Goal: Information Seeking & Learning: Learn about a topic

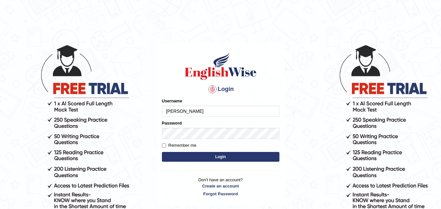
type input "cyrusgrg"
click at [180, 149] on form "Please fix the following errors: Username cyrusgrg Password Remember me Login" at bounding box center [221, 131] width 118 height 66
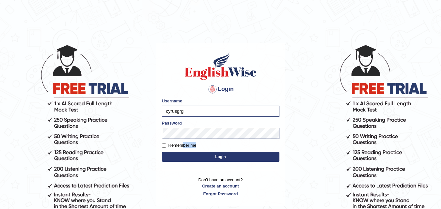
click at [180, 149] on form "Please fix the following errors: Username cyrusgrg Password Remember me Login" at bounding box center [221, 131] width 118 height 66
click at [183, 156] on button "Login" at bounding box center [221, 157] width 118 height 10
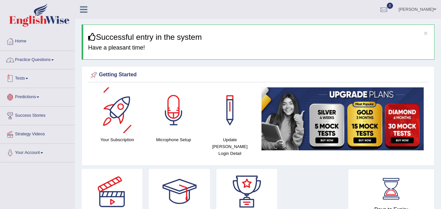
click at [45, 55] on link "Practice Questions" at bounding box center [37, 59] width 74 height 16
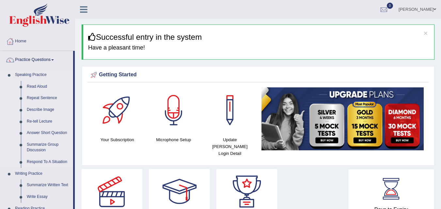
click at [42, 110] on link "Describe Image" at bounding box center [48, 110] width 49 height 12
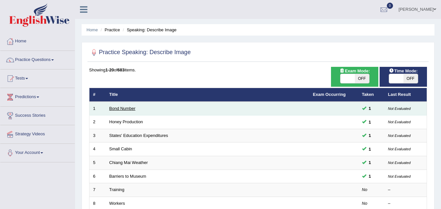
click at [127, 109] on link "Bond Number" at bounding box center [122, 108] width 26 height 5
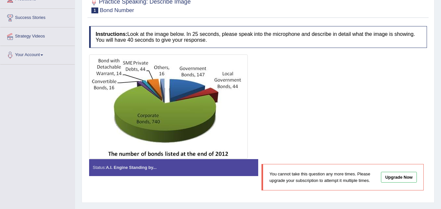
scroll to position [65, 0]
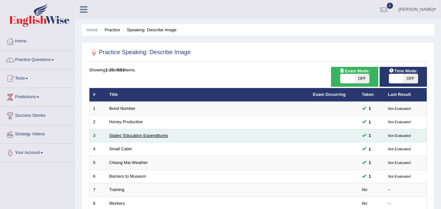
click at [126, 137] on link "States' Education Expenditures" at bounding box center [138, 135] width 59 height 5
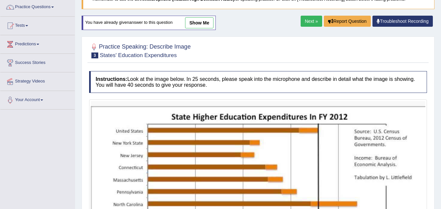
scroll to position [48, 0]
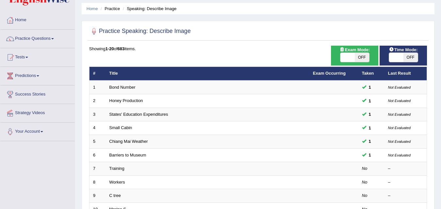
scroll to position [33, 0]
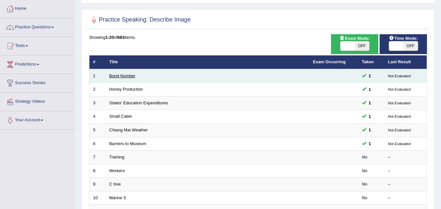
click at [124, 77] on link "Bond Number" at bounding box center [122, 76] width 26 height 5
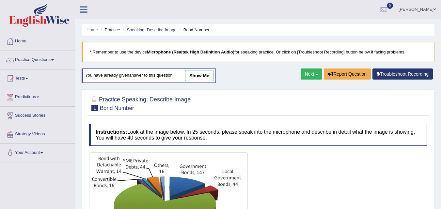
click at [190, 75] on link "show me" at bounding box center [199, 75] width 28 height 11
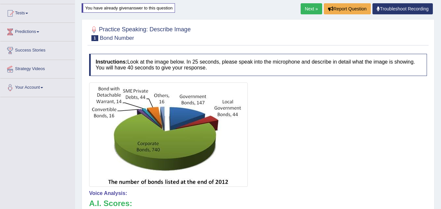
scroll to position [33, 0]
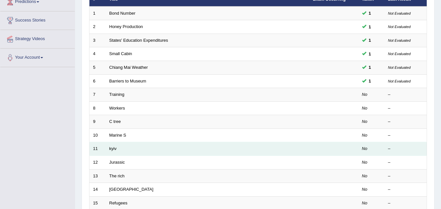
scroll to position [98, 0]
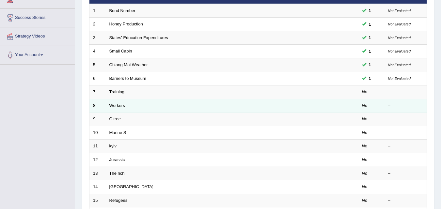
click at [124, 109] on td "Workers" at bounding box center [208, 106] width 204 height 14
click at [120, 106] on link "Workers" at bounding box center [117, 105] width 16 height 5
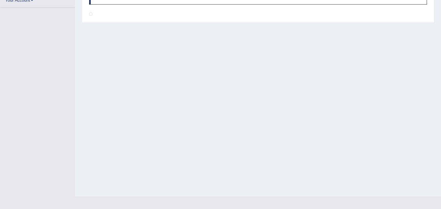
scroll to position [92, 0]
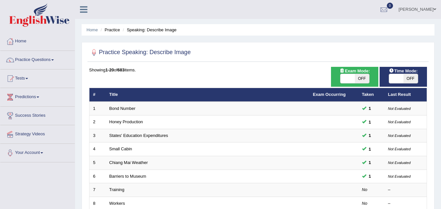
click at [407, 75] on span "OFF" at bounding box center [411, 78] width 14 height 9
checkbox input "true"
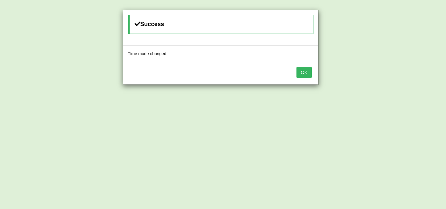
click at [297, 71] on button "OK" at bounding box center [304, 72] width 15 height 11
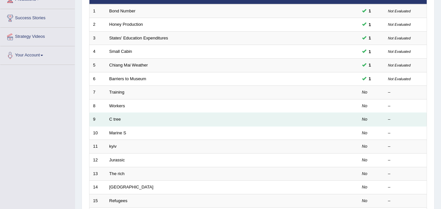
scroll to position [98, 0]
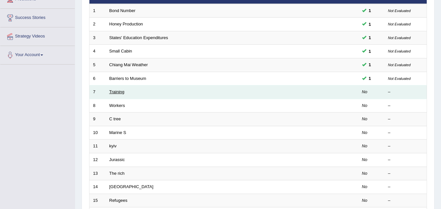
click at [119, 94] on link "Training" at bounding box center [116, 92] width 15 height 5
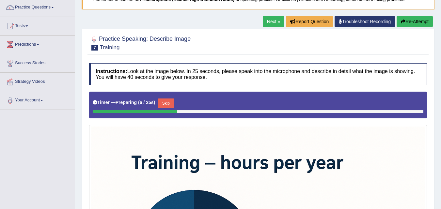
scroll to position [49, 0]
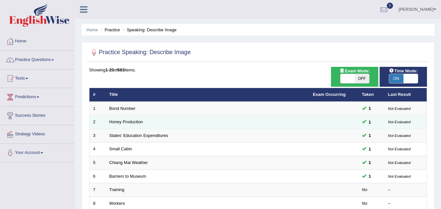
click at [133, 125] on td "Honey Production" at bounding box center [208, 123] width 204 height 14
click at [135, 121] on link "Honey Production" at bounding box center [126, 122] width 34 height 5
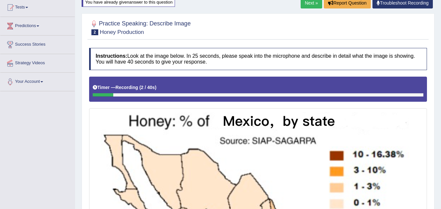
scroll to position [8, 0]
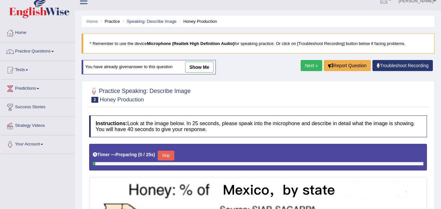
click at [201, 64] on link "show me" at bounding box center [199, 67] width 28 height 11
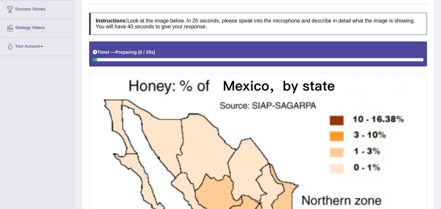
scroll to position [8, 0]
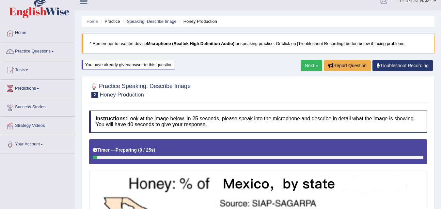
click at [302, 62] on link "Next »" at bounding box center [312, 65] width 22 height 11
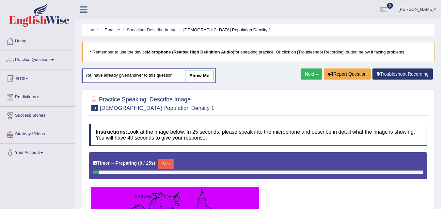
click at [203, 73] on link "show me" at bounding box center [199, 75] width 28 height 11
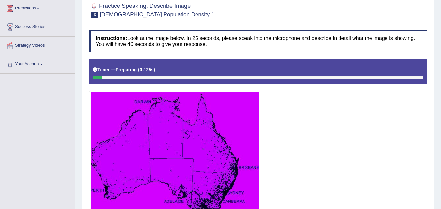
scroll to position [33, 0]
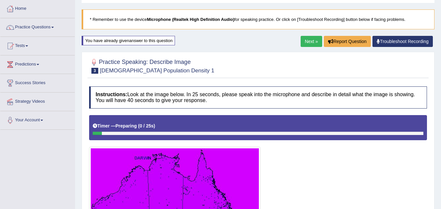
click at [304, 45] on link "Next »" at bounding box center [312, 41] width 22 height 11
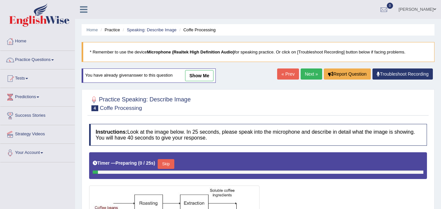
click at [205, 75] on link "show me" at bounding box center [199, 75] width 28 height 11
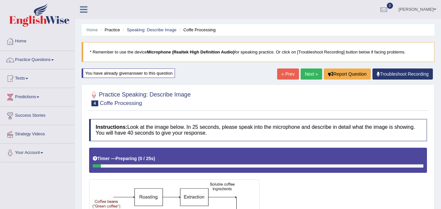
click at [308, 78] on link "Next »" at bounding box center [312, 74] width 22 height 11
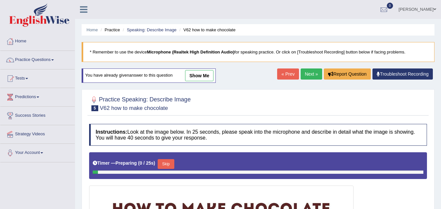
click at [206, 72] on link "show me" at bounding box center [199, 75] width 28 height 11
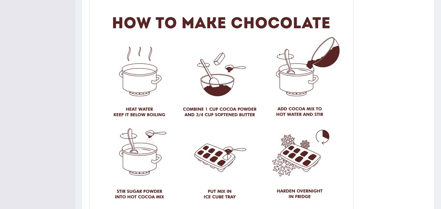
scroll to position [174, 0]
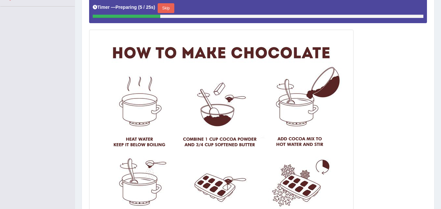
scroll to position [129, 0]
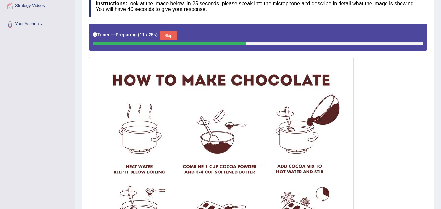
click at [406, 63] on div at bounding box center [258, 149] width 338 height 251
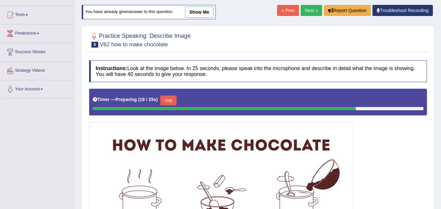
scroll to position [63, 0]
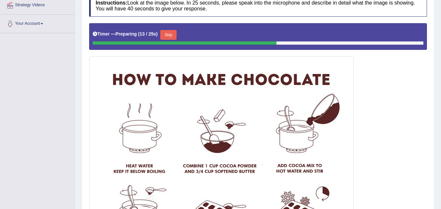
scroll to position [129, 0]
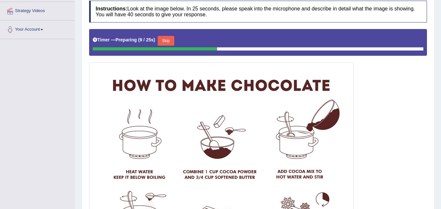
scroll to position [98, 0]
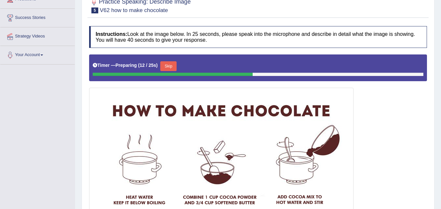
click at [177, 66] on button "Skip" at bounding box center [168, 66] width 16 height 10
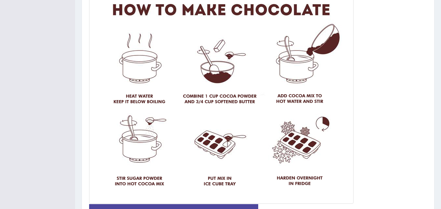
scroll to position [196, 0]
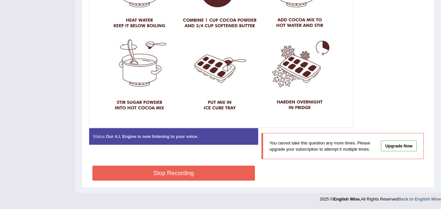
click at [179, 171] on button "Stop Recording" at bounding box center [173, 173] width 163 height 15
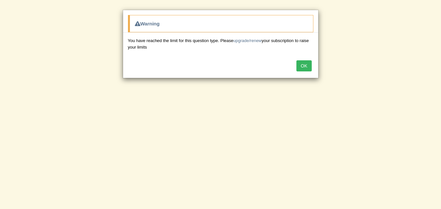
click at [306, 63] on button "OK" at bounding box center [304, 65] width 15 height 11
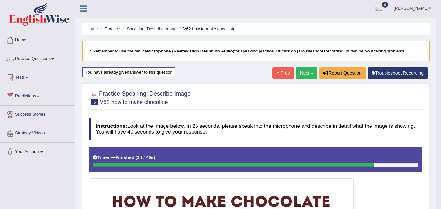
scroll to position [0, 0]
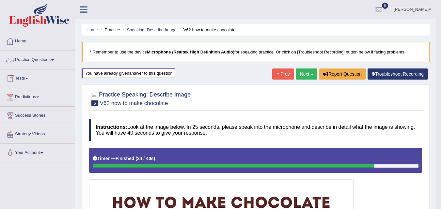
click at [306, 72] on link "Next »" at bounding box center [307, 74] width 22 height 11
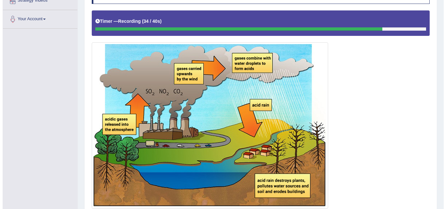
scroll to position [184, 0]
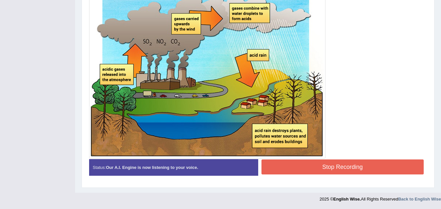
click at [398, 160] on button "Stop Recording" at bounding box center [343, 167] width 163 height 15
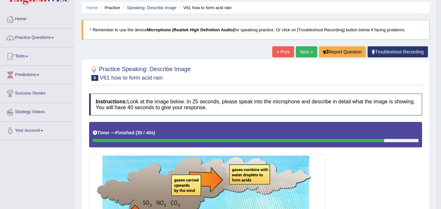
scroll to position [22, 0]
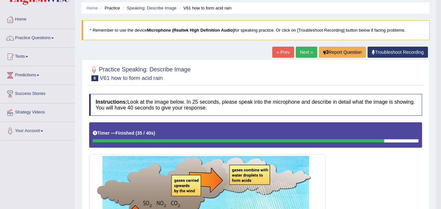
click at [311, 50] on link "Next »" at bounding box center [307, 52] width 22 height 11
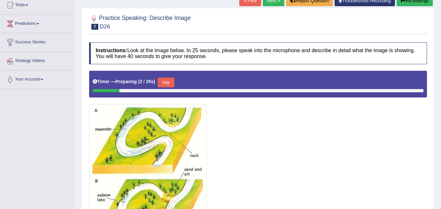
scroll to position [33, 0]
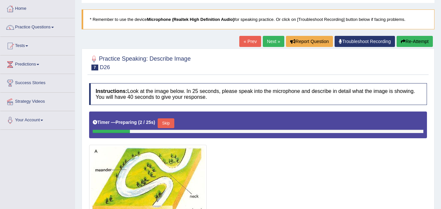
click at [263, 42] on link "Next »" at bounding box center [274, 41] width 22 height 11
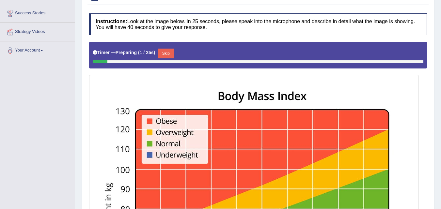
scroll to position [65, 0]
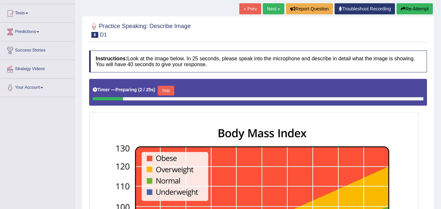
click at [271, 3] on link "Next »" at bounding box center [274, 8] width 22 height 11
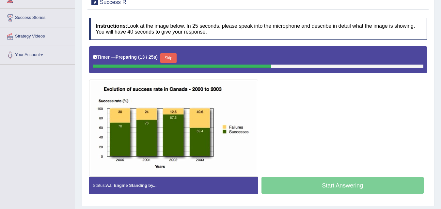
click at [168, 58] on button "Skip" at bounding box center [168, 58] width 16 height 10
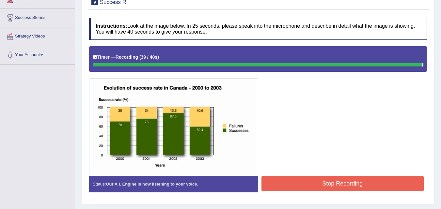
click at [298, 182] on button "Stop Recording" at bounding box center [343, 183] width 163 height 15
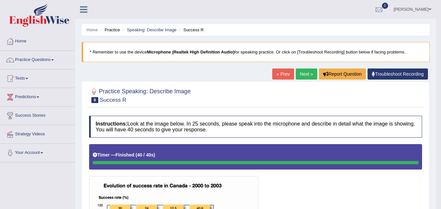
click at [303, 70] on link "Next »" at bounding box center [307, 74] width 22 height 11
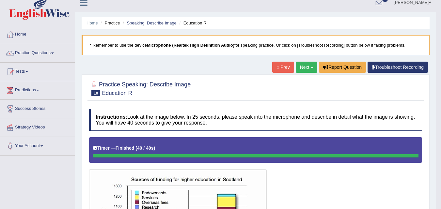
scroll to position [7, 0]
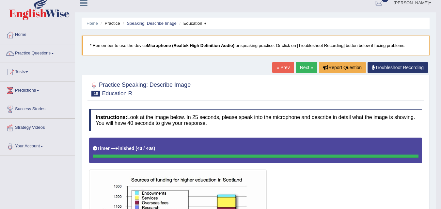
click at [306, 69] on link "Next »" at bounding box center [307, 67] width 22 height 11
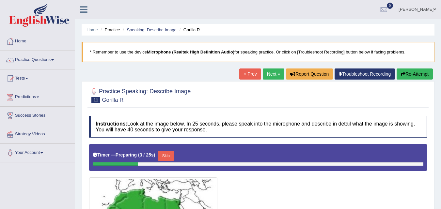
click at [251, 74] on link "« Prev" at bounding box center [250, 74] width 22 height 11
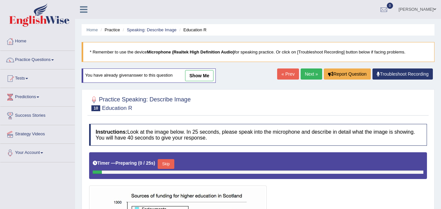
click at [306, 71] on link "Next »" at bounding box center [312, 74] width 22 height 11
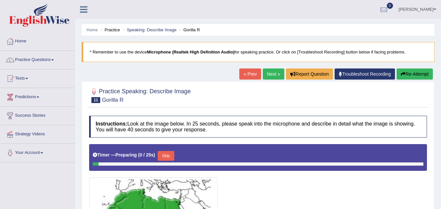
click at [270, 70] on link "Next »" at bounding box center [274, 74] width 22 height 11
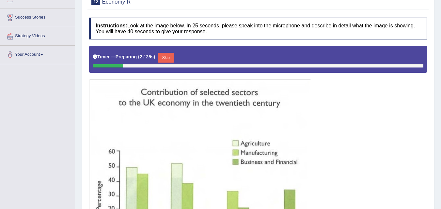
scroll to position [98, 0]
click at [170, 56] on button "Skip" at bounding box center [166, 58] width 16 height 10
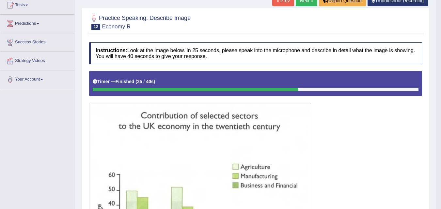
scroll to position [71, 0]
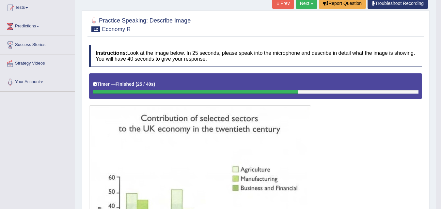
click at [304, 7] on link "Next »" at bounding box center [307, 3] width 22 height 11
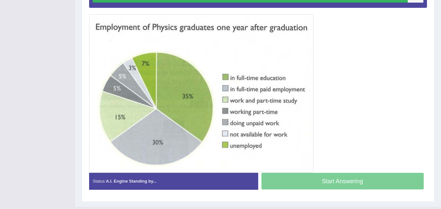
scroll to position [145, 0]
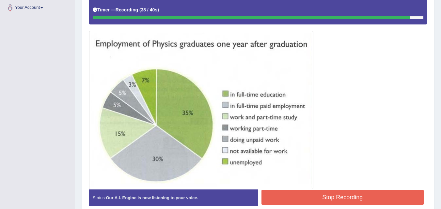
click at [307, 201] on button "Stop Recording" at bounding box center [343, 197] width 163 height 15
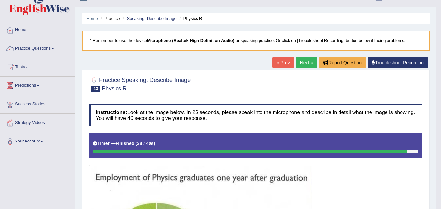
scroll to position [9, 0]
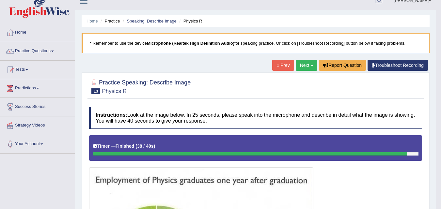
click at [305, 66] on link "Next »" at bounding box center [307, 65] width 22 height 11
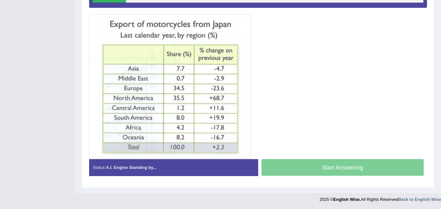
scroll to position [131, 0]
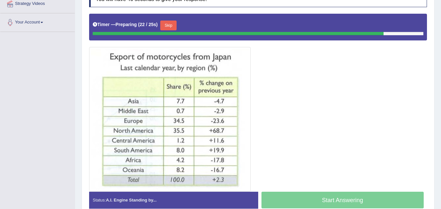
click at [173, 24] on button "Skip" at bounding box center [168, 26] width 16 height 10
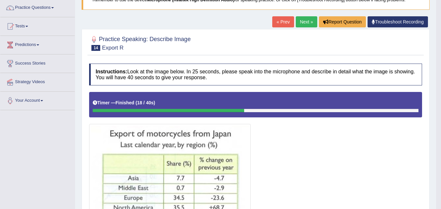
scroll to position [0, 0]
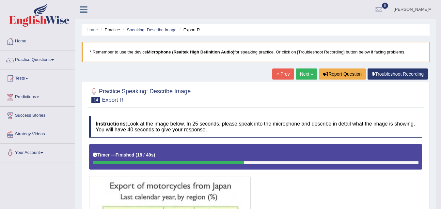
click at [298, 73] on link "Next »" at bounding box center [307, 74] width 22 height 11
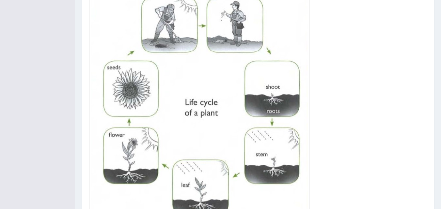
scroll to position [120, 0]
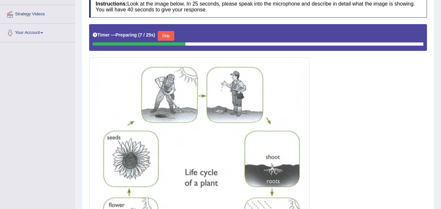
click at [171, 37] on button "Skip" at bounding box center [166, 36] width 16 height 10
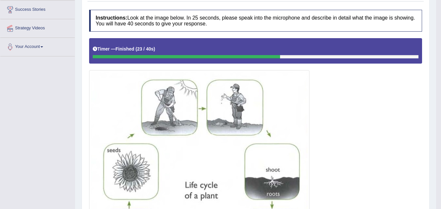
scroll to position [17, 0]
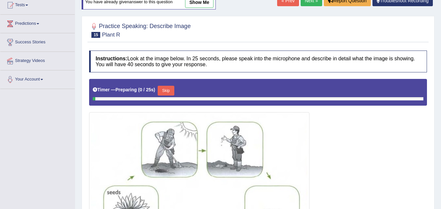
scroll to position [115, 0]
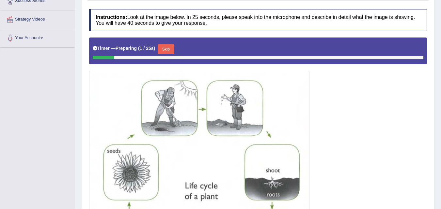
click at [168, 45] on button "Skip" at bounding box center [166, 49] width 16 height 10
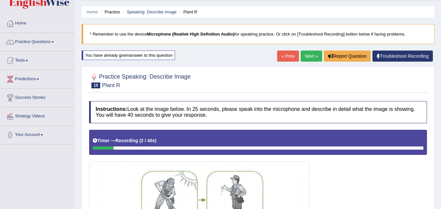
scroll to position [17, 0]
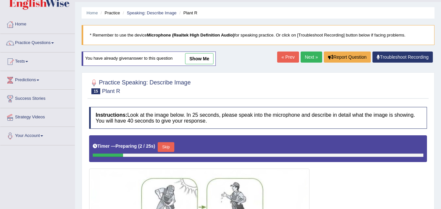
click at [174, 148] on button "Skip" at bounding box center [166, 147] width 16 height 10
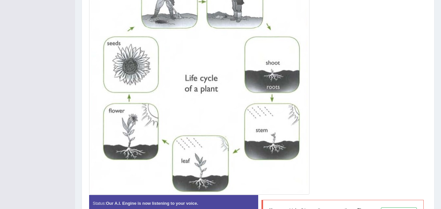
scroll to position [213, 0]
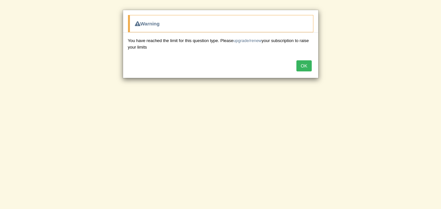
click at [303, 66] on button "OK" at bounding box center [304, 65] width 15 height 11
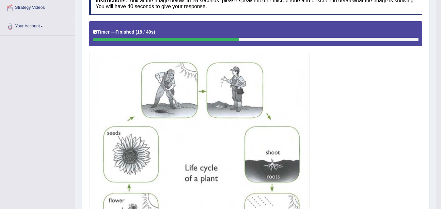
scroll to position [50, 0]
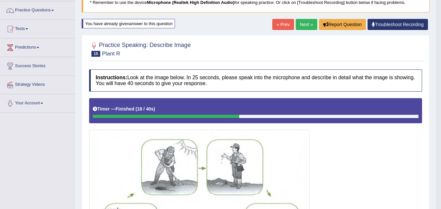
click at [304, 20] on link "Next »" at bounding box center [307, 24] width 22 height 11
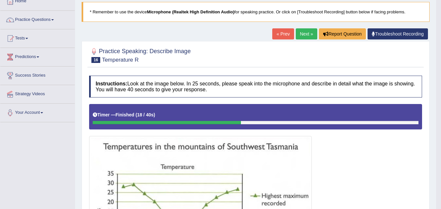
scroll to position [36, 0]
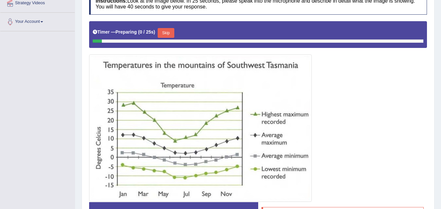
scroll to position [134, 0]
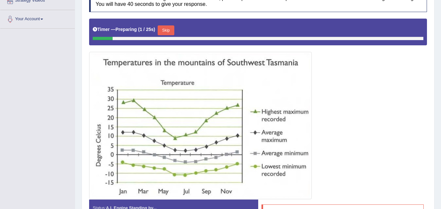
click at [173, 28] on button "Skip" at bounding box center [166, 30] width 16 height 10
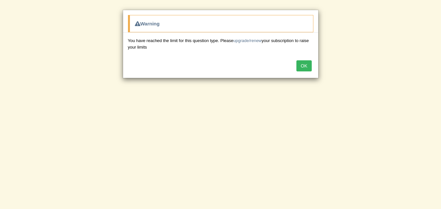
scroll to position [199, 0]
click at [311, 62] on button "OK" at bounding box center [304, 65] width 15 height 11
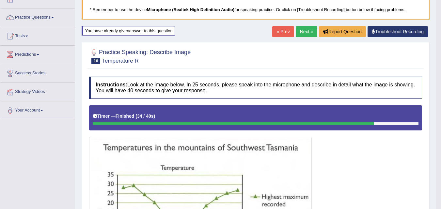
scroll to position [0, 0]
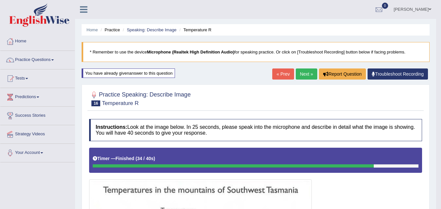
click at [36, 17] on img at bounding box center [39, 15] width 60 height 24
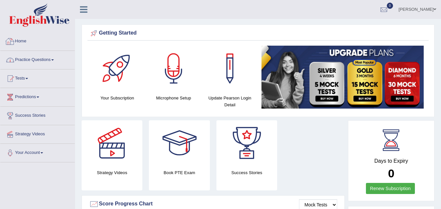
click at [46, 65] on link "Practice Questions" at bounding box center [37, 59] width 74 height 16
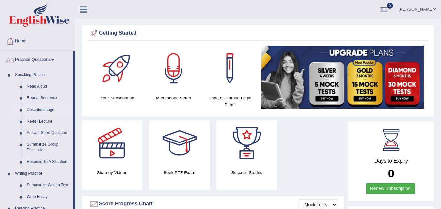
click at [42, 107] on link "Describe Image" at bounding box center [48, 110] width 49 height 12
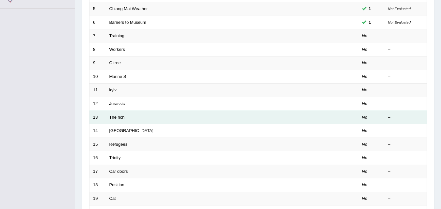
scroll to position [223, 0]
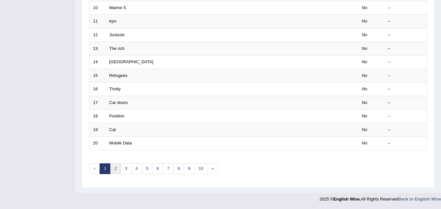
click at [112, 168] on link "2" at bounding box center [115, 169] width 11 height 11
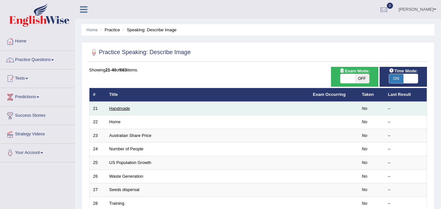
click at [127, 108] on link "Handmade" at bounding box center [119, 108] width 21 height 5
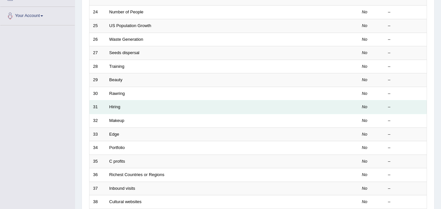
scroll to position [196, 0]
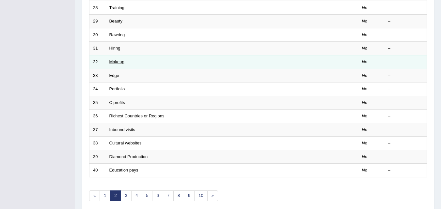
click at [117, 62] on link "Makeup" at bounding box center [116, 61] width 15 height 5
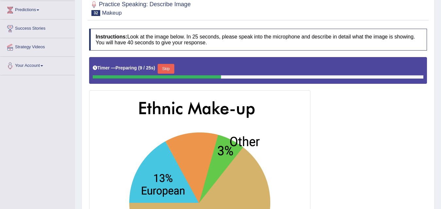
scroll to position [98, 0]
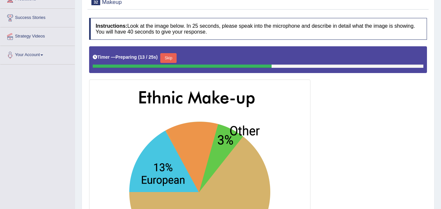
click at [170, 54] on button "Skip" at bounding box center [168, 58] width 16 height 10
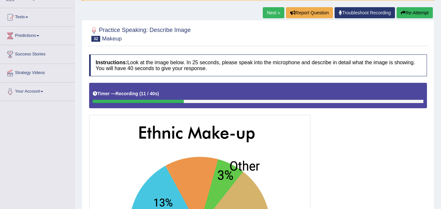
scroll to position [0, 0]
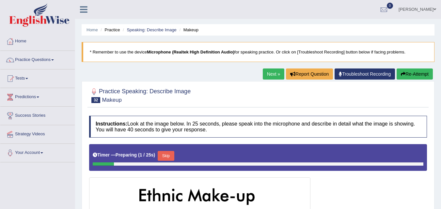
click at [174, 157] on button "Skip" at bounding box center [166, 156] width 16 height 10
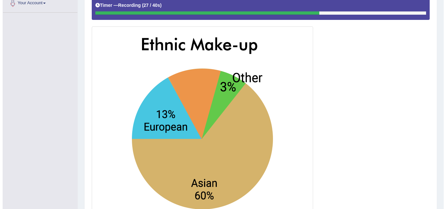
scroll to position [196, 0]
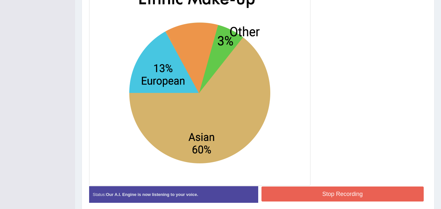
click at [331, 194] on button "Stop Recording" at bounding box center [343, 194] width 163 height 15
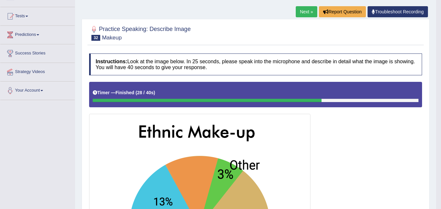
scroll to position [0, 0]
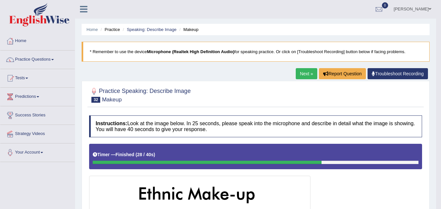
click at [307, 70] on link "Next »" at bounding box center [307, 73] width 22 height 11
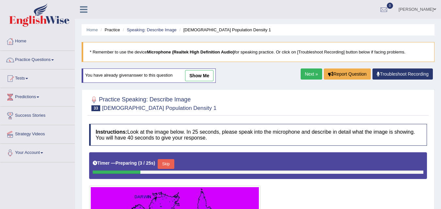
click at [312, 75] on link "Next »" at bounding box center [312, 74] width 22 height 11
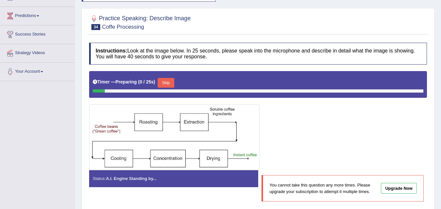
scroll to position [33, 0]
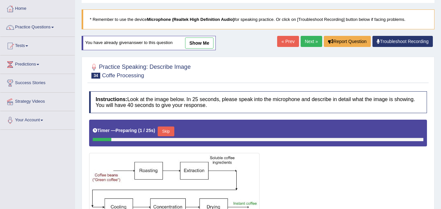
click at [305, 40] on link "Next »" at bounding box center [312, 41] width 22 height 11
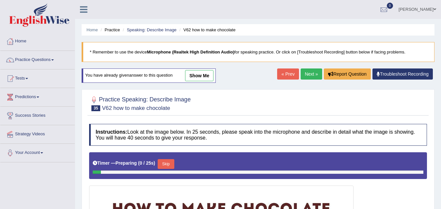
click at [306, 74] on link "Next »" at bounding box center [312, 74] width 22 height 11
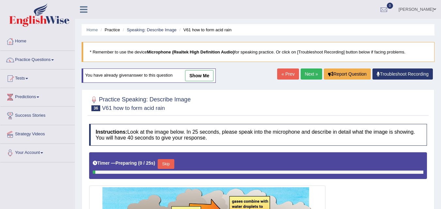
click at [306, 74] on link "Next »" at bounding box center [312, 74] width 22 height 11
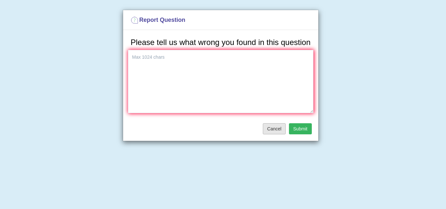
click at [281, 132] on button "Cancel" at bounding box center [274, 128] width 23 height 11
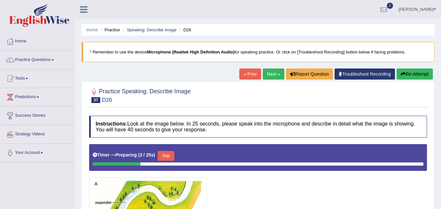
click at [272, 74] on link "Next »" at bounding box center [274, 74] width 22 height 11
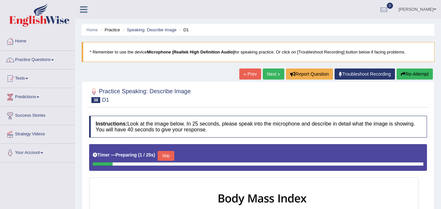
click at [272, 74] on link "Next »" at bounding box center [274, 74] width 22 height 11
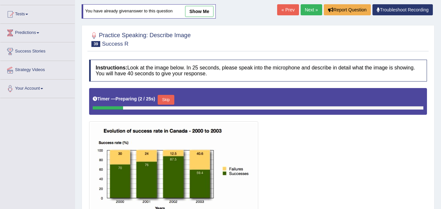
scroll to position [8, 0]
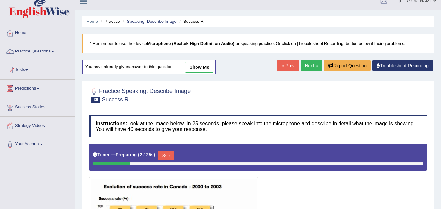
click at [310, 65] on link "Next »" at bounding box center [312, 65] width 22 height 11
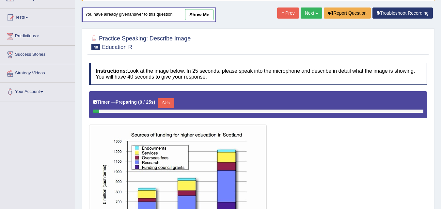
scroll to position [2, 0]
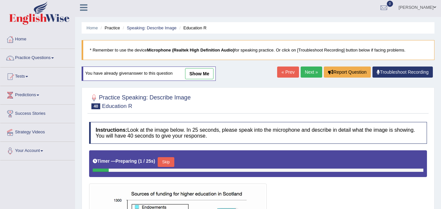
click at [317, 70] on link "Next »" at bounding box center [312, 72] width 22 height 11
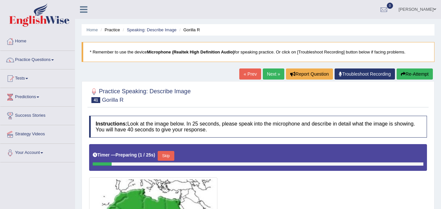
click at [271, 74] on link "Next »" at bounding box center [274, 74] width 22 height 11
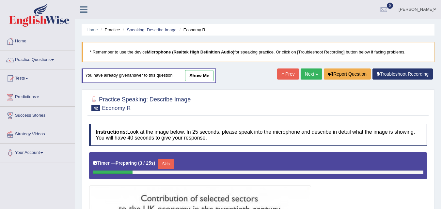
click at [317, 79] on link "Next »" at bounding box center [312, 74] width 22 height 11
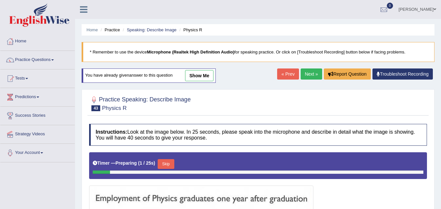
click at [307, 75] on link "Next »" at bounding box center [312, 74] width 22 height 11
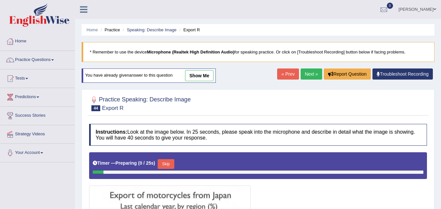
click at [314, 66] on div "Home Practice Speaking: Describe Image Export R * Remember to use the device Mi…" at bounding box center [258, 190] width 366 height 380
click at [313, 75] on link "Next »" at bounding box center [312, 74] width 22 height 11
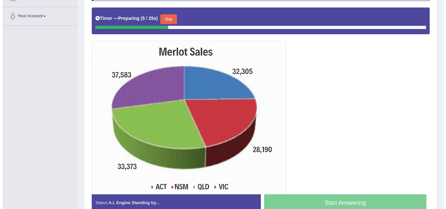
scroll to position [140, 0]
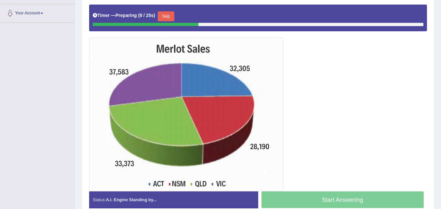
click at [167, 14] on button "Skip" at bounding box center [166, 16] width 16 height 10
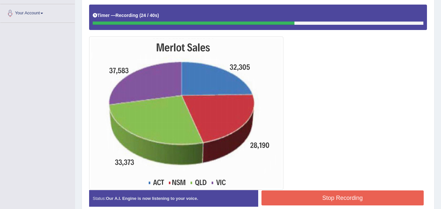
click at [379, 205] on button "Stop Recording" at bounding box center [343, 198] width 163 height 15
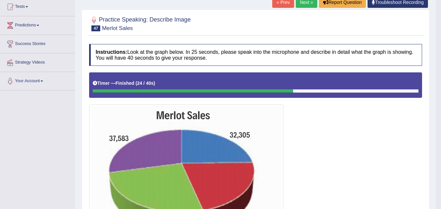
scroll to position [69, 0]
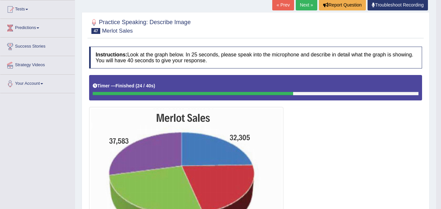
click at [305, 4] on link "Next »" at bounding box center [307, 4] width 22 height 11
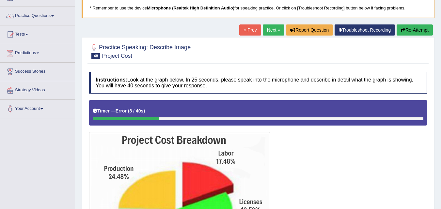
scroll to position [33, 0]
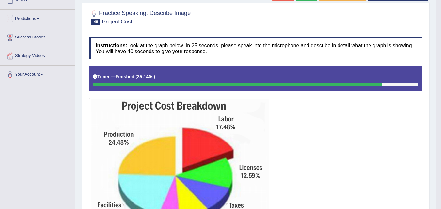
scroll to position [63, 0]
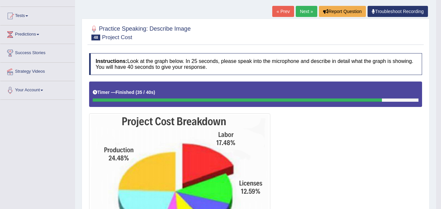
click at [297, 13] on link "Next »" at bounding box center [307, 11] width 22 height 11
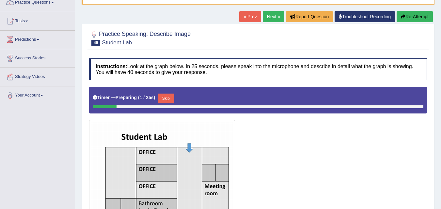
scroll to position [42, 0]
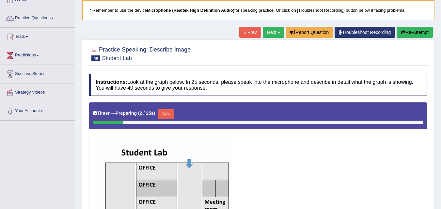
click at [271, 32] on link "Next »" at bounding box center [274, 32] width 22 height 11
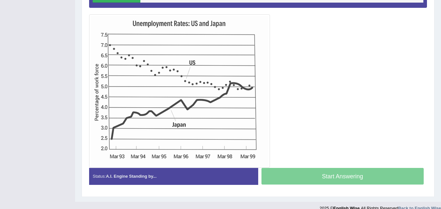
scroll to position [131, 0]
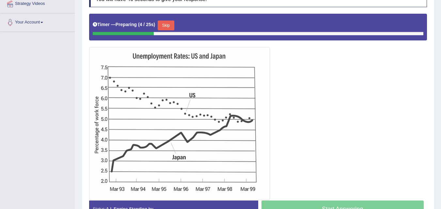
click at [173, 23] on button "Skip" at bounding box center [166, 26] width 16 height 10
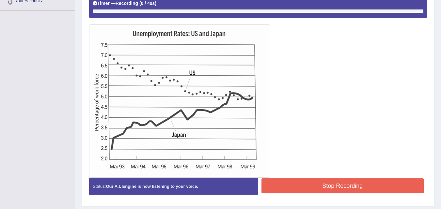
scroll to position [163, 0]
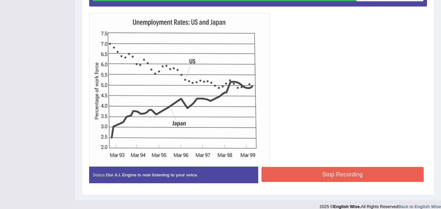
click at [344, 183] on div "Stop Recording" at bounding box center [342, 175] width 169 height 17
click at [344, 175] on button "Stop Recording" at bounding box center [343, 174] width 163 height 15
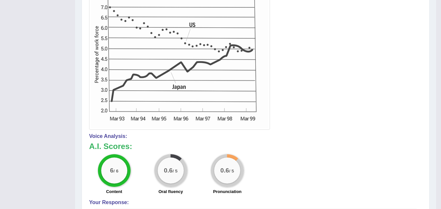
scroll to position [69, 0]
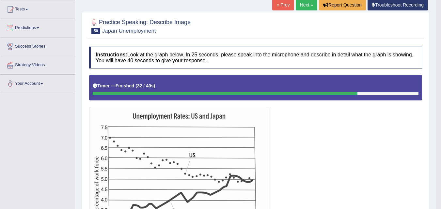
click at [305, 6] on link "Next »" at bounding box center [307, 4] width 22 height 11
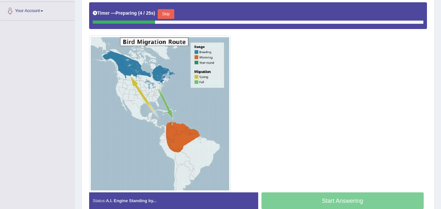
scroll to position [131, 0]
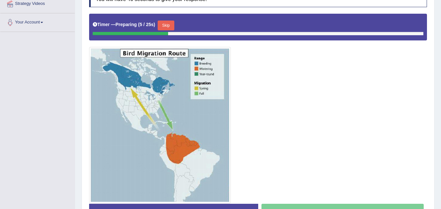
click at [171, 27] on button "Skip" at bounding box center [166, 26] width 16 height 10
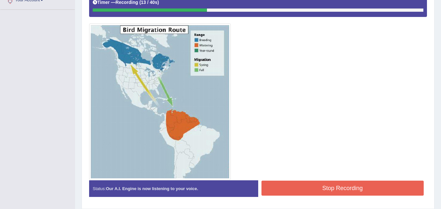
scroll to position [141, 0]
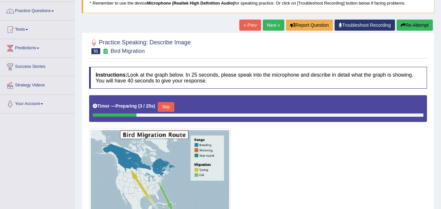
scroll to position [48, 0]
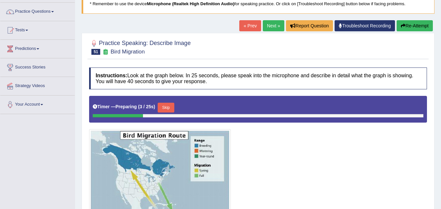
click at [275, 32] on div "« Prev Next » Report Question Troubleshoot Recording Re-Attempt" at bounding box center [336, 26] width 195 height 13
click at [275, 25] on link "Next »" at bounding box center [274, 25] width 22 height 11
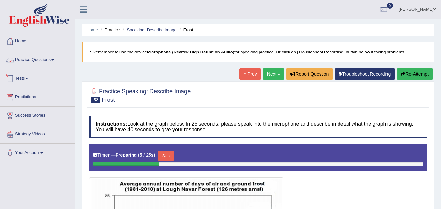
click at [37, 21] on img at bounding box center [39, 15] width 60 height 24
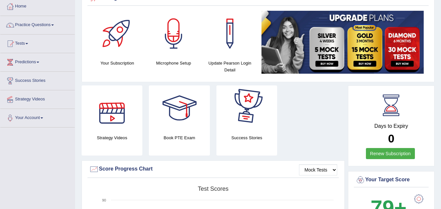
scroll to position [33, 0]
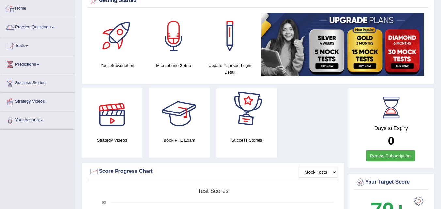
click at [46, 27] on link "Practice Questions" at bounding box center [37, 26] width 74 height 16
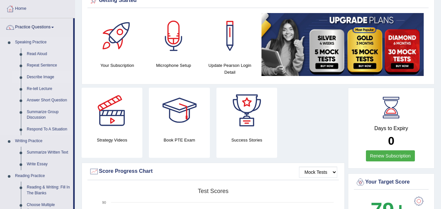
click at [42, 77] on link "Describe Image" at bounding box center [48, 78] width 49 height 12
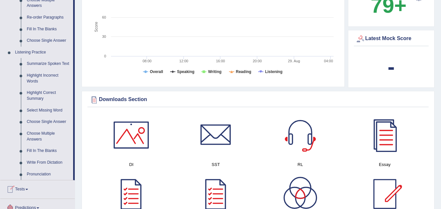
scroll to position [248, 0]
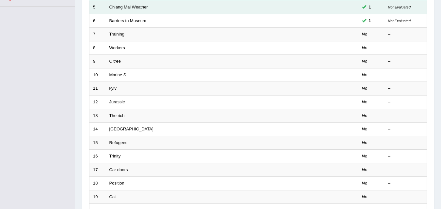
scroll to position [223, 0]
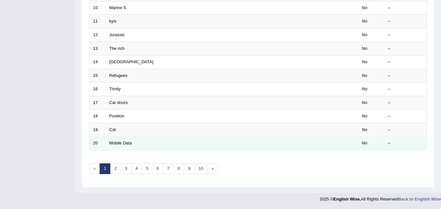
click at [116, 138] on td "Mobile Data" at bounding box center [208, 144] width 204 height 14
click at [119, 141] on link "Mobile Data" at bounding box center [120, 143] width 23 height 5
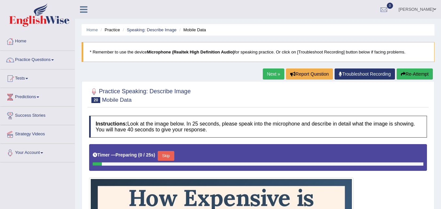
click at [273, 69] on link "Next »" at bounding box center [274, 74] width 22 height 11
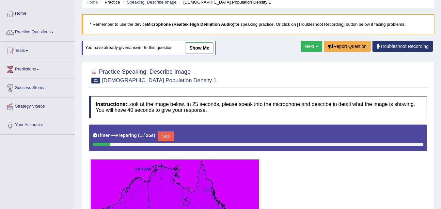
scroll to position [65, 0]
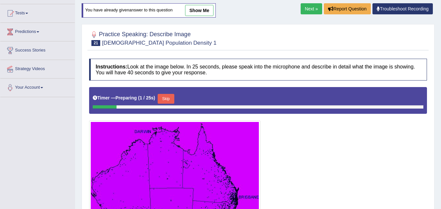
click at [309, 9] on link "Next »" at bounding box center [312, 8] width 22 height 11
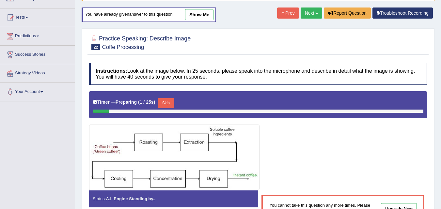
scroll to position [36, 0]
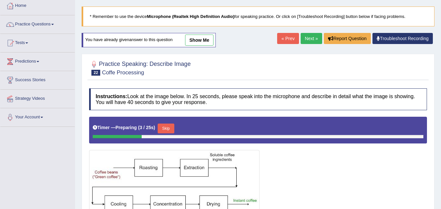
click at [204, 37] on link "show me" at bounding box center [199, 40] width 28 height 11
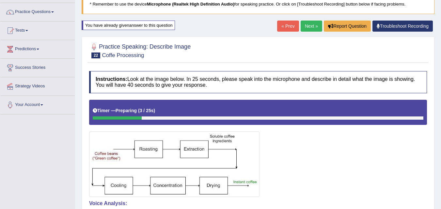
scroll to position [33, 0]
